Goal: Task Accomplishment & Management: Manage account settings

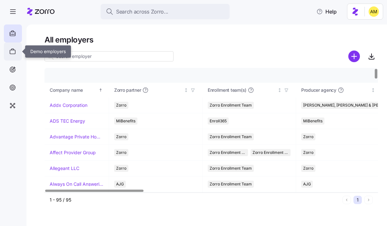
click at [14, 49] on icon at bounding box center [12, 52] width 7 height 8
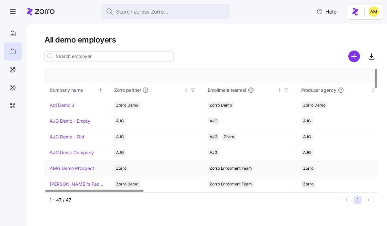
click at [77, 167] on link "AMG Demo Prospect" at bounding box center [72, 169] width 45 height 6
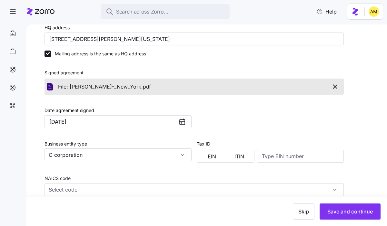
scroll to position [183, 0]
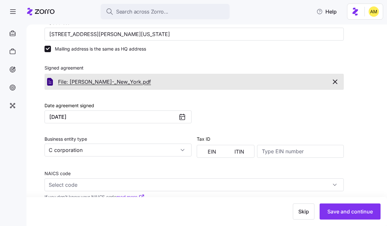
click at [104, 82] on span "File: Kristine_Hackett__Enrollment_Form_-_New_York." at bounding box center [100, 82] width 85 height 8
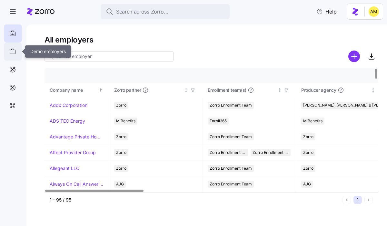
click at [15, 53] on icon at bounding box center [12, 52] width 7 height 8
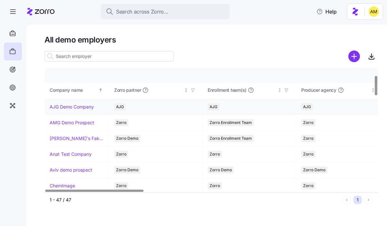
scroll to position [45, 0]
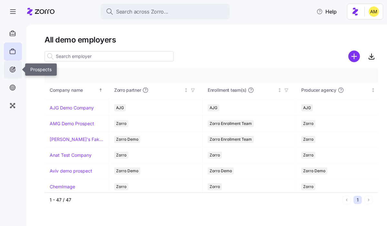
click at [14, 70] on icon at bounding box center [12, 70] width 7 height 8
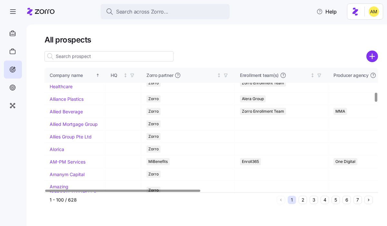
scroll to position [321, 0]
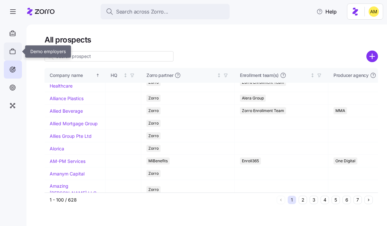
click at [11, 52] on icon at bounding box center [12, 52] width 7 height 8
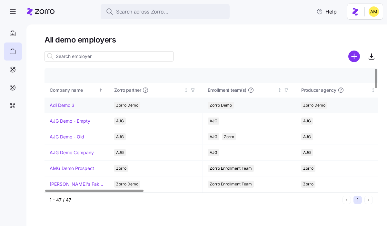
click at [65, 105] on link "Adi Demo 3" at bounding box center [62, 105] width 25 height 6
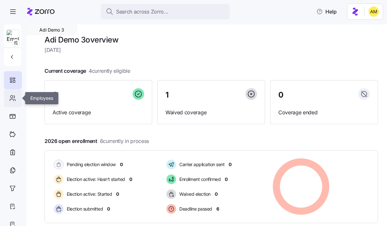
click at [9, 101] on icon at bounding box center [12, 99] width 7 height 8
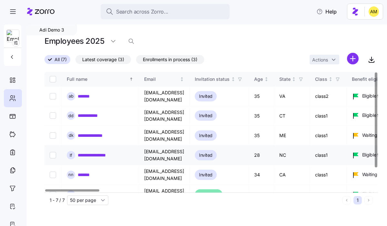
scroll to position [26, 0]
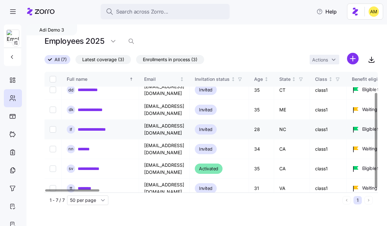
click at [89, 126] on link "**********" at bounding box center [95, 129] width 35 height 6
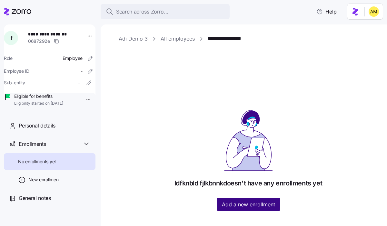
click at [245, 203] on span "Add a new enrollment" at bounding box center [248, 205] width 53 height 8
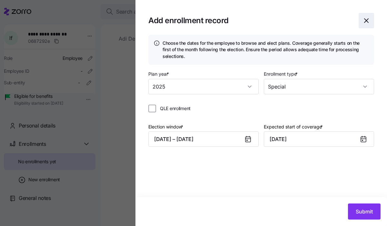
click at [369, 22] on icon "button" at bounding box center [367, 21] width 8 height 8
